Goal: Information Seeking & Learning: Find specific fact

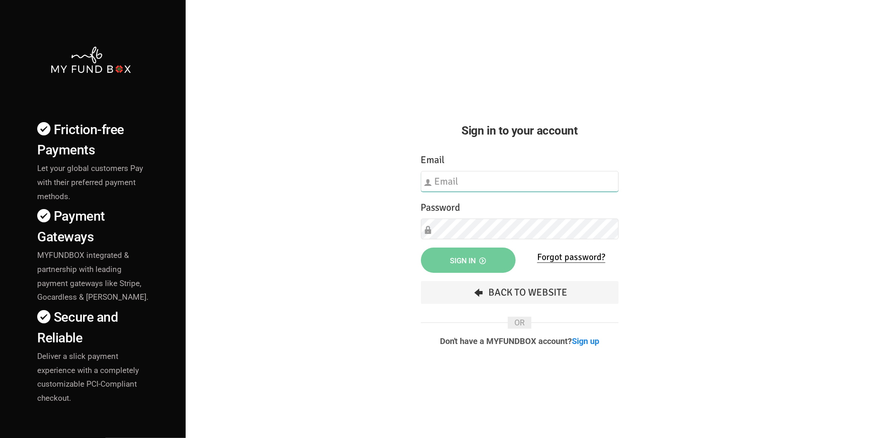
type input "[EMAIL_ADDRESS][DOMAIN_NAME]"
click at [466, 259] on span "Sign in" at bounding box center [468, 260] width 36 height 9
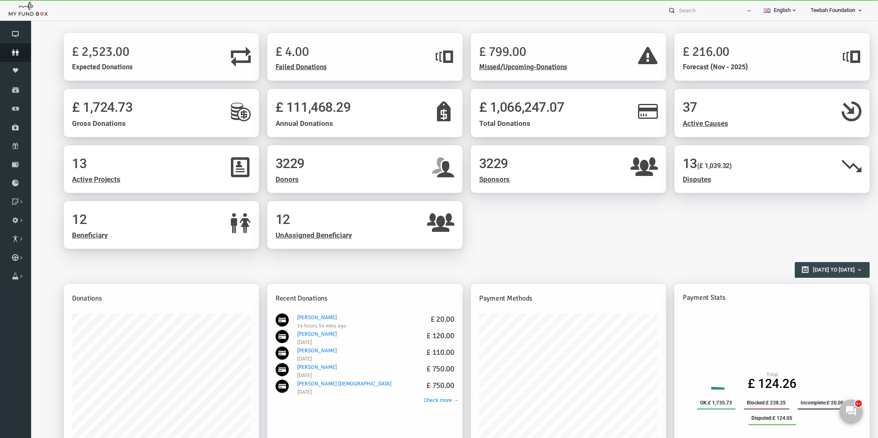
click at [17, 49] on icon at bounding box center [15, 52] width 31 height 7
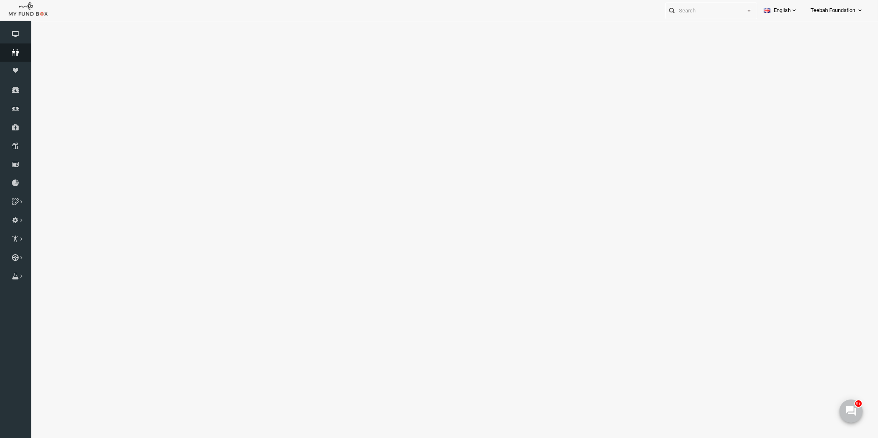
select select "100"
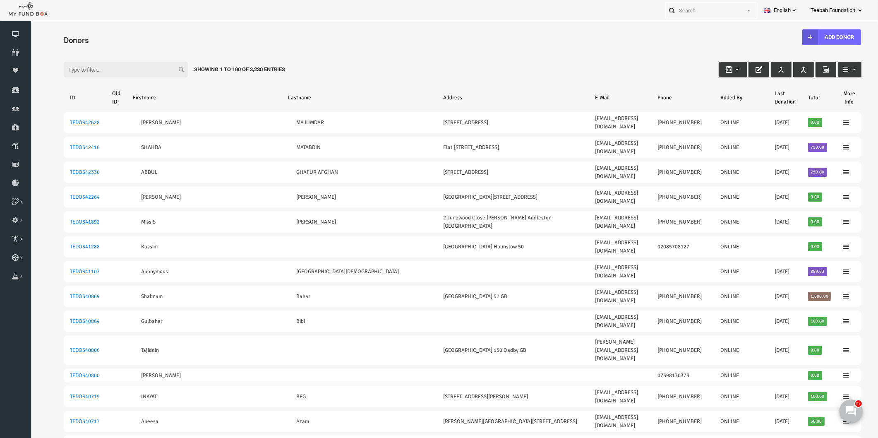
click at [69, 39] on span "Donors" at bounding box center [59, 41] width 25 height 10
click at [112, 71] on input "Filter:" at bounding box center [109, 70] width 124 height 16
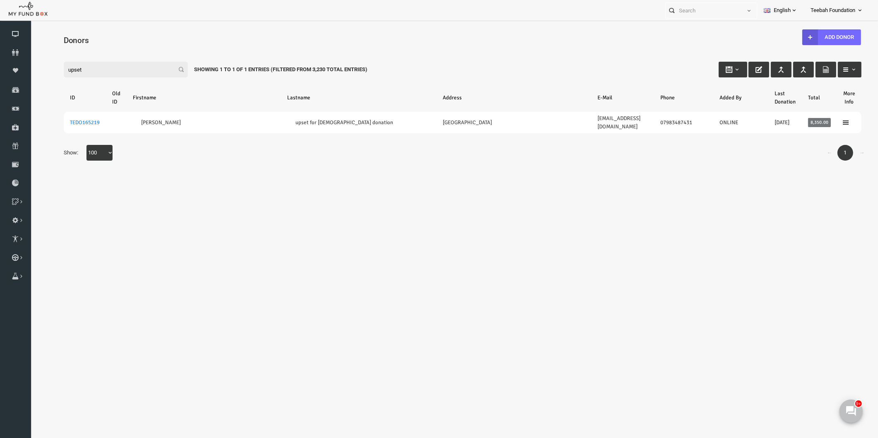
type input "upset"
click at [184, 145] on div "← 1 → Show: 10 25 50 100 100" at bounding box center [445, 157] width 814 height 24
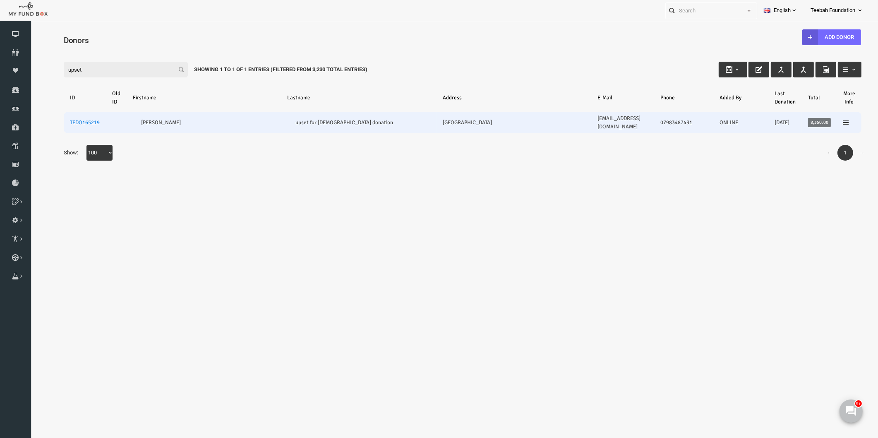
drag, startPoint x: 488, startPoint y: 118, endPoint x: 415, endPoint y: 121, distance: 72.5
click at [420, 121] on td "Emmott Avenue 86 London GB" at bounding box center [497, 123] width 155 height 22
copy link "Emmott Avenue 86 London GB"
click at [74, 119] on link "TEDO165219" at bounding box center [68, 122] width 30 height 7
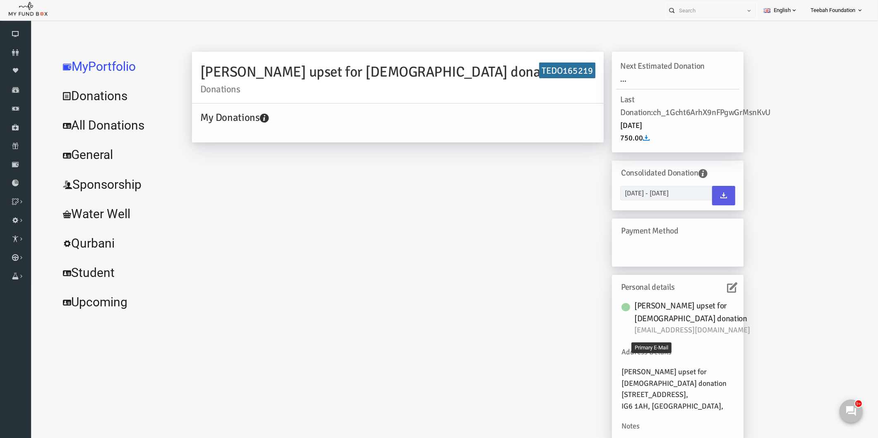
scroll to position [7, 0]
click at [755, 295] on div "SAJIDA ASGHAR upset for masjid donation Donations TEDO165219 My Donations Get f…" at bounding box center [512, 248] width 682 height 403
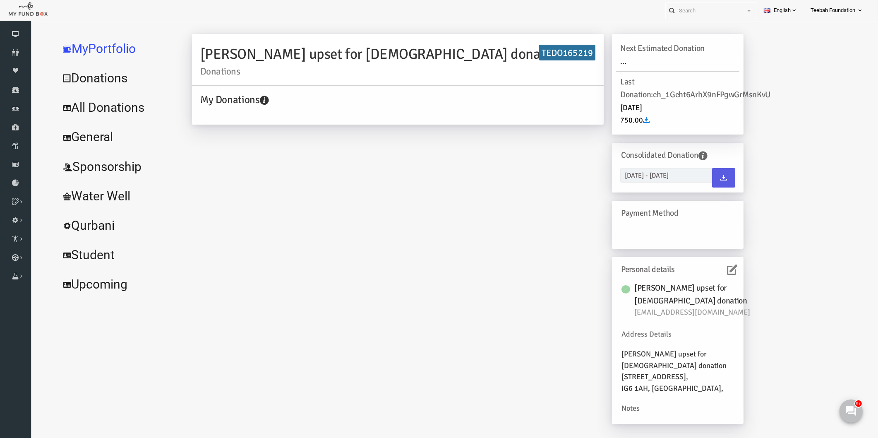
scroll to position [26, 0]
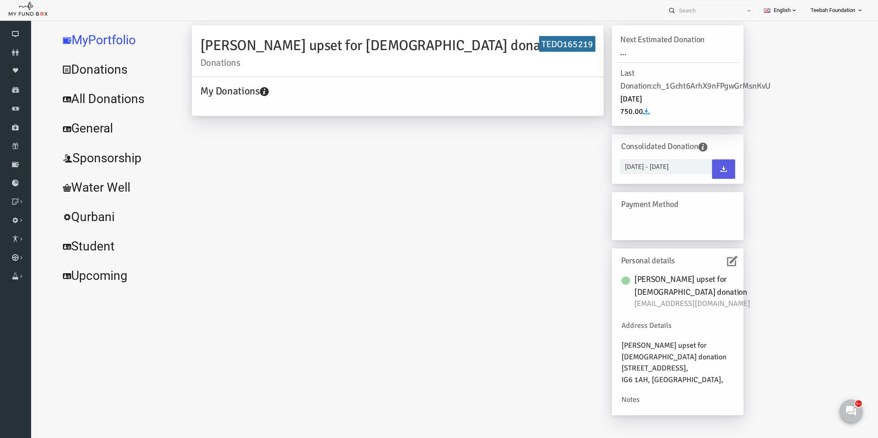
click at [756, 264] on div "SAJIDA ASGHAR upset for masjid donation Donations TEDO165219 My Donations Get f…" at bounding box center [512, 221] width 682 height 403
click at [753, 297] on div "SAJIDA ASGHAR upset for masjid donation Donations TEDO165219 My Donations Get f…" at bounding box center [512, 221] width 682 height 403
click at [760, 321] on div "SAJIDA ASGHAR upset for masjid donation Donations TEDO165219 My Donations Get f…" at bounding box center [512, 221] width 682 height 403
click at [760, 324] on div "SAJIDA ASGHAR upset for masjid donation Donations TEDO165219 My Donations Get f…" at bounding box center [512, 221] width 682 height 403
